Goal: Navigation & Orientation: Find specific page/section

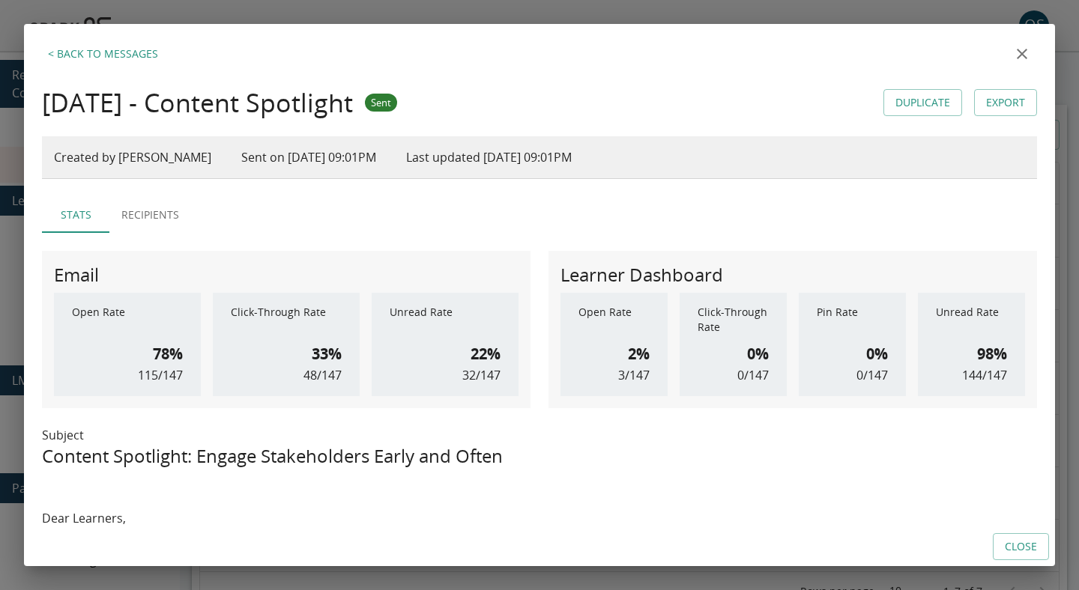
click at [1025, 59] on icon "close" at bounding box center [1022, 54] width 18 height 18
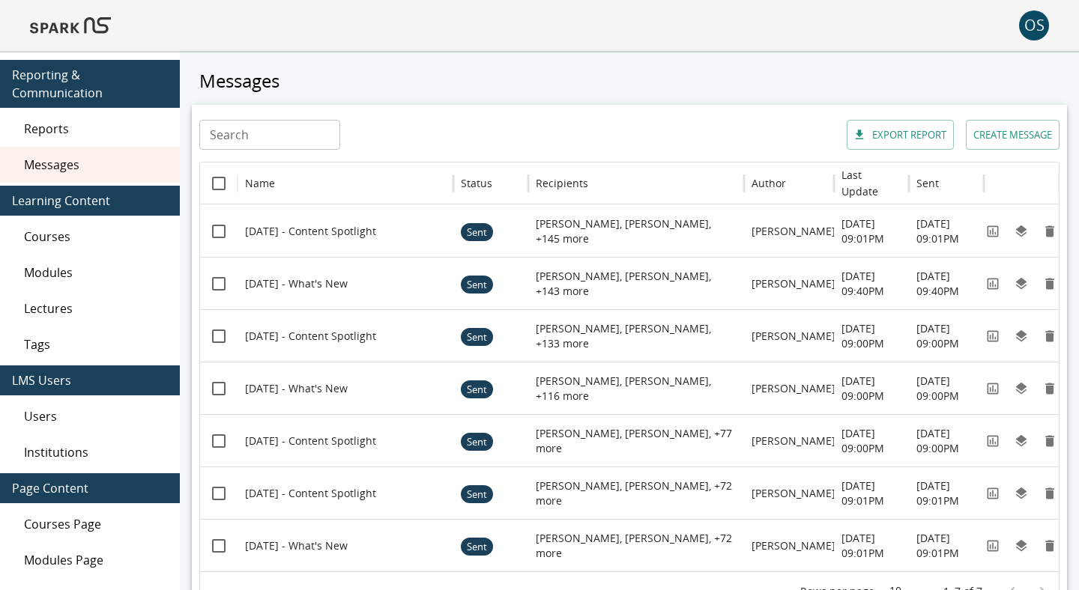
click at [106, 19] on img at bounding box center [70, 25] width 81 height 36
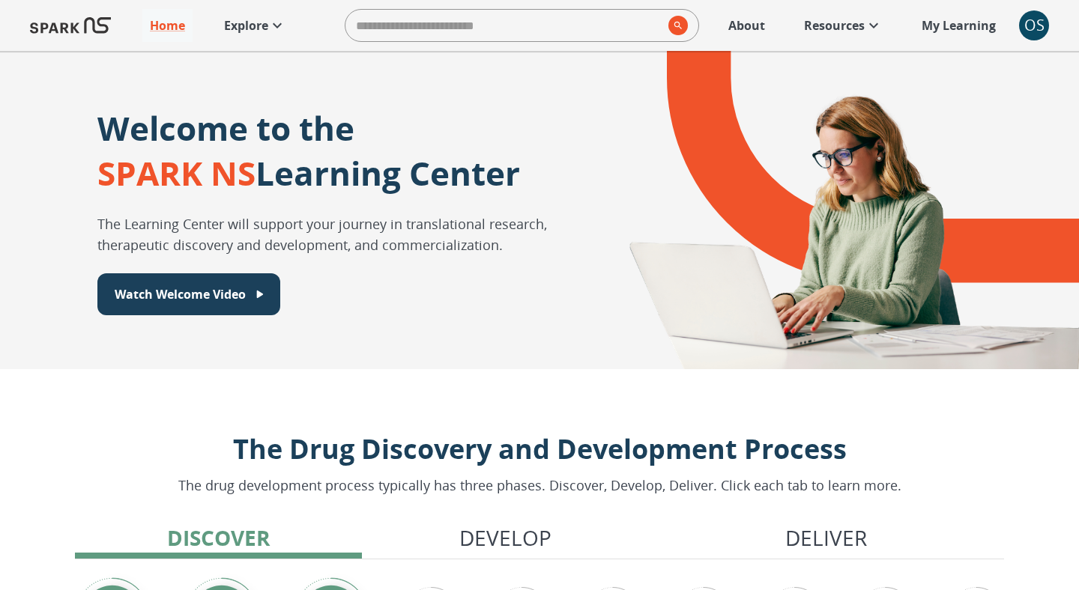
click at [232, 15] on link "Explore" at bounding box center [255, 25] width 77 height 33
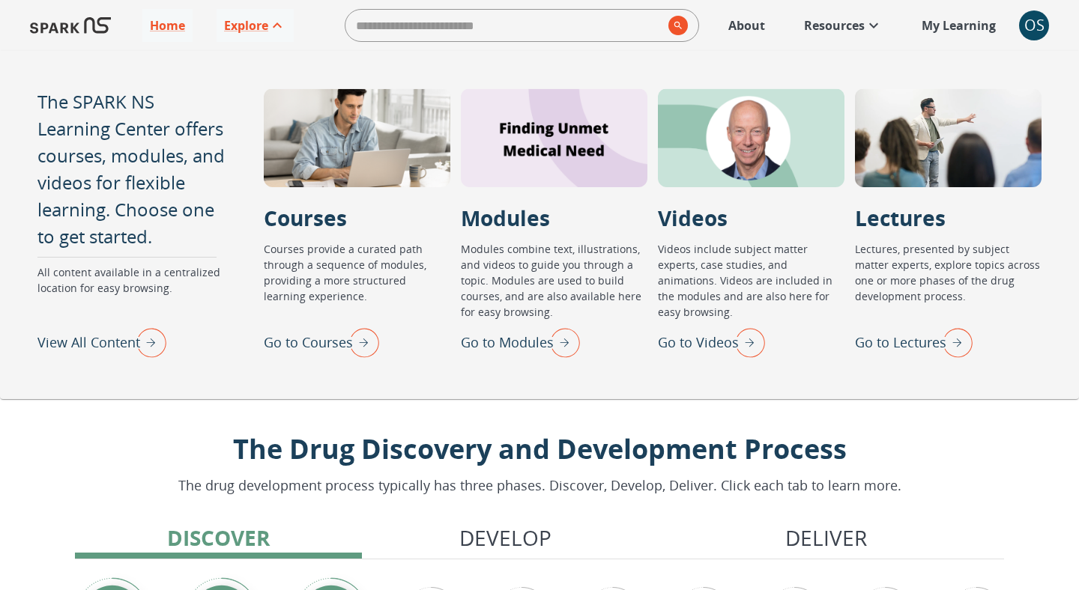
click at [141, 339] on img "View All Content" at bounding box center [147, 342] width 37 height 39
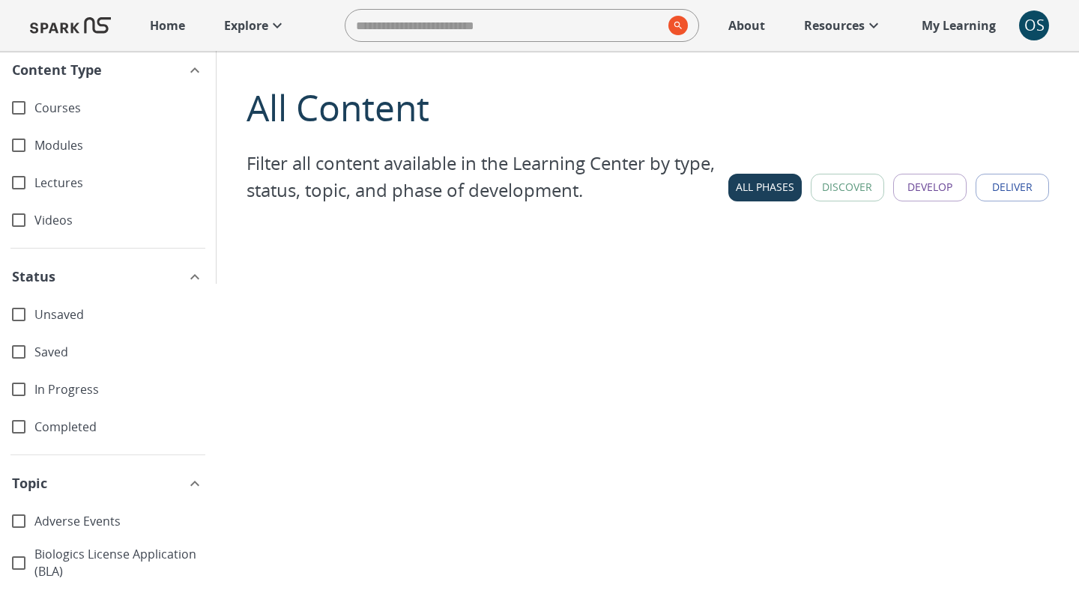
click at [169, 28] on p "Home" at bounding box center [167, 25] width 35 height 18
